Goal: Task Accomplishment & Management: Manage account settings

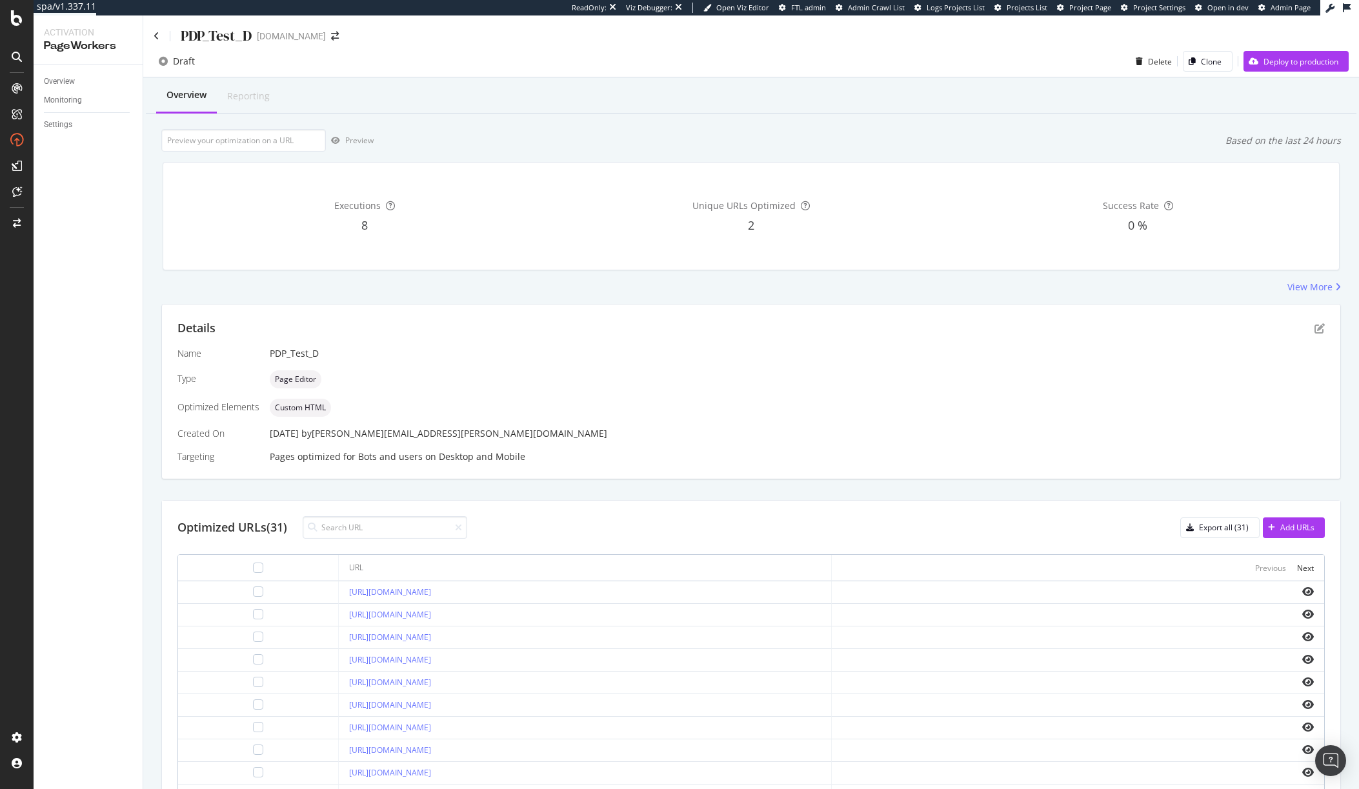
click at [97, 179] on div "Overview Monitoring Settings" at bounding box center [88, 427] width 109 height 725
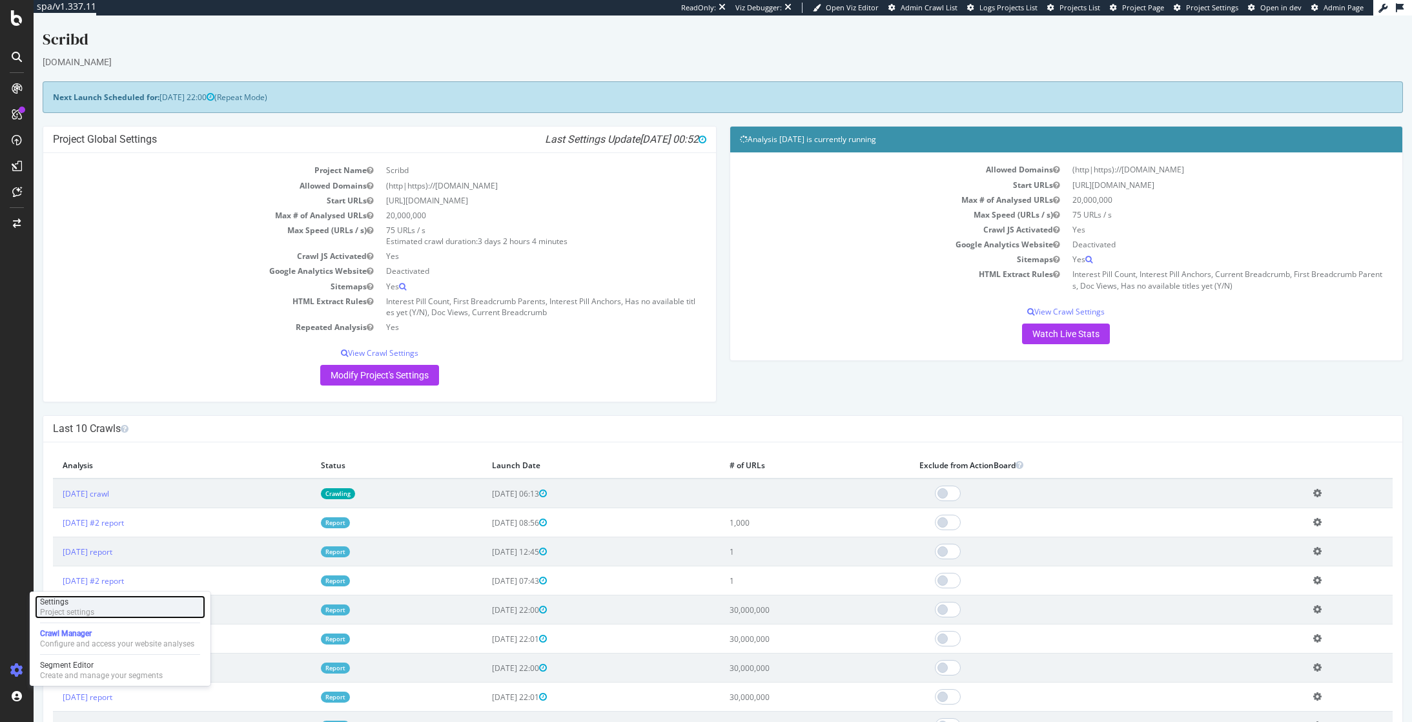
click at [72, 603] on div "Settings" at bounding box center [67, 601] width 54 height 10
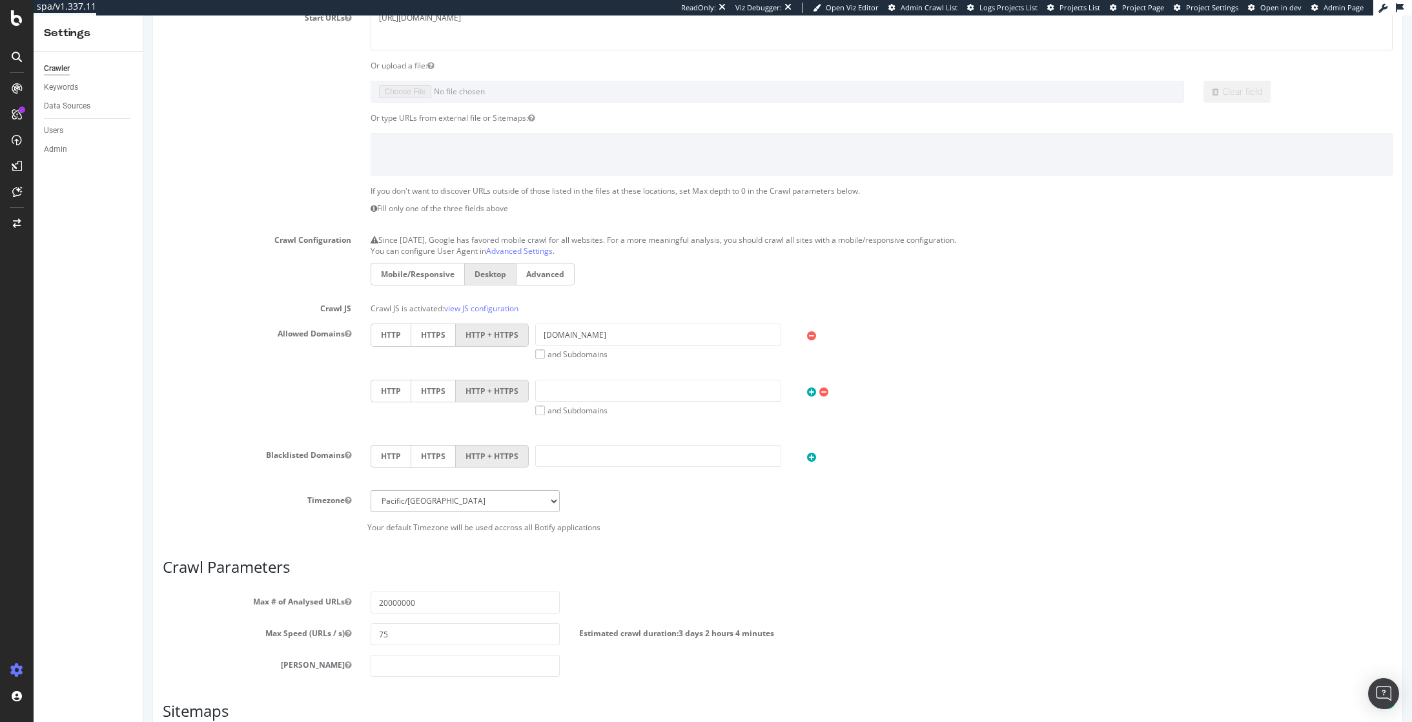
scroll to position [258, 0]
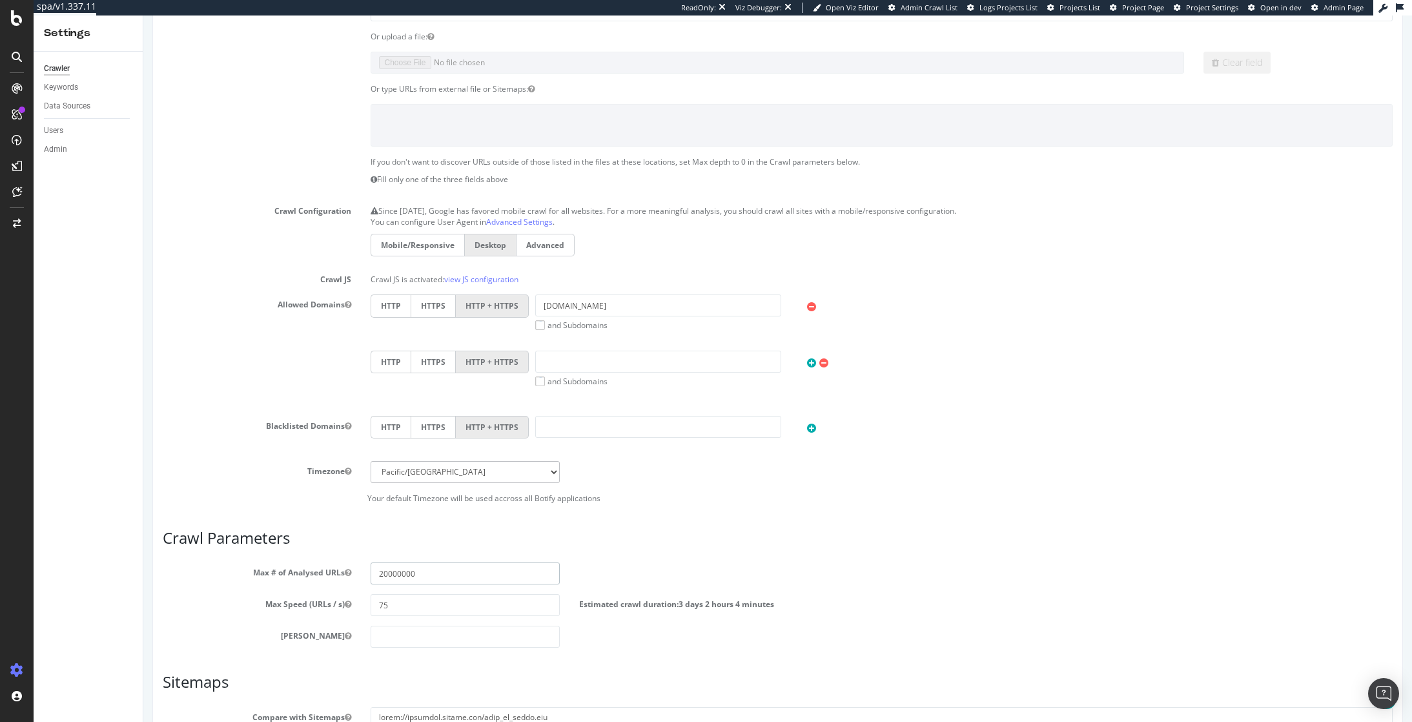
drag, startPoint x: 379, startPoint y: 574, endPoint x: 367, endPoint y: 577, distance: 13.3
click at [367, 577] on div "20000000" at bounding box center [465, 573] width 208 height 22
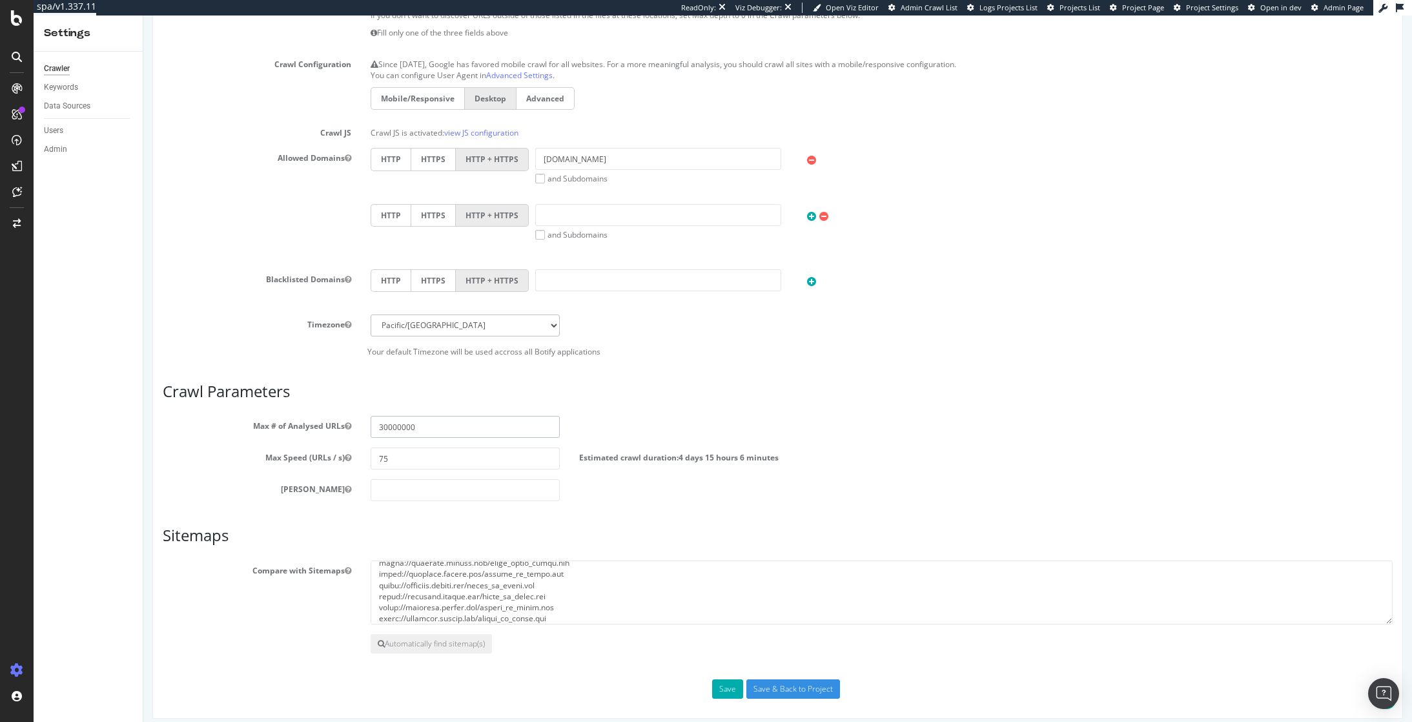
scroll to position [414, 0]
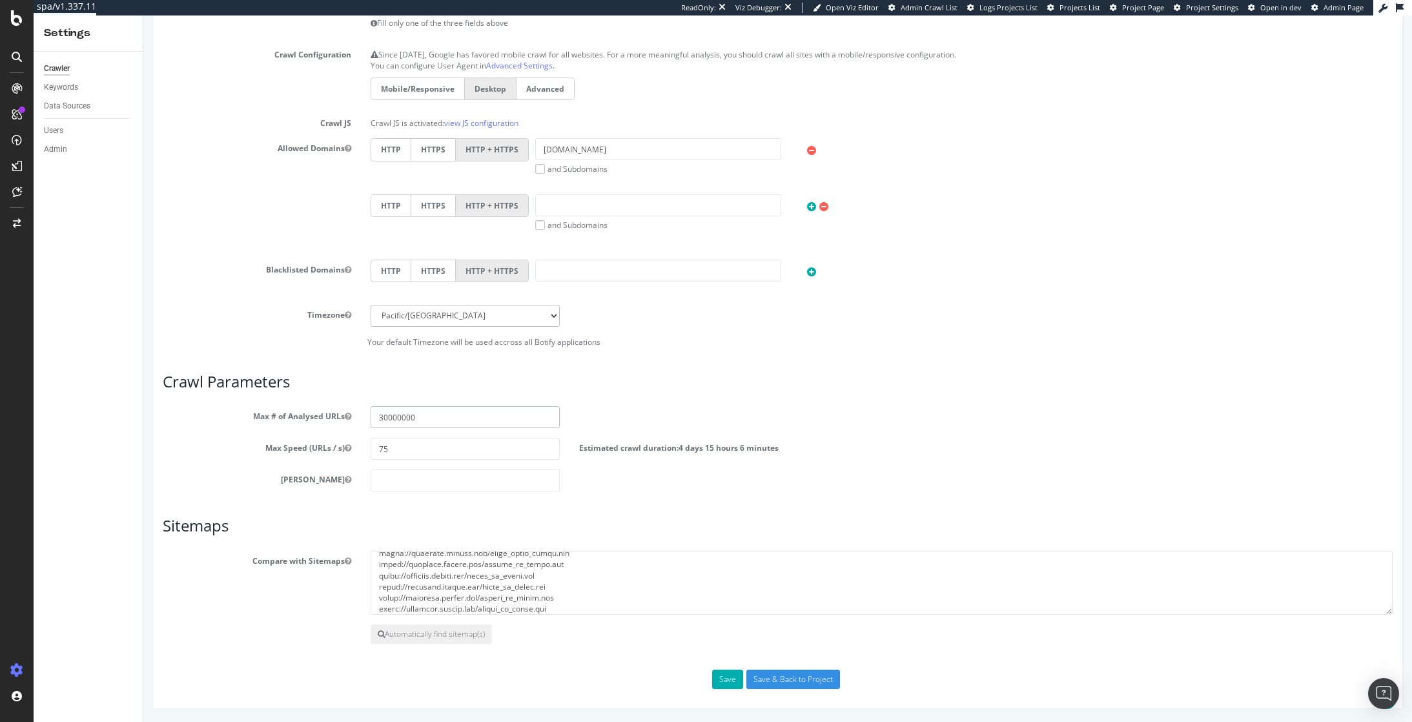
drag, startPoint x: 1410, startPoint y: 562, endPoint x: 1532, endPoint y: 722, distance: 200.9
type input "30000000"
click at [729, 675] on button "Save" at bounding box center [727, 678] width 31 height 19
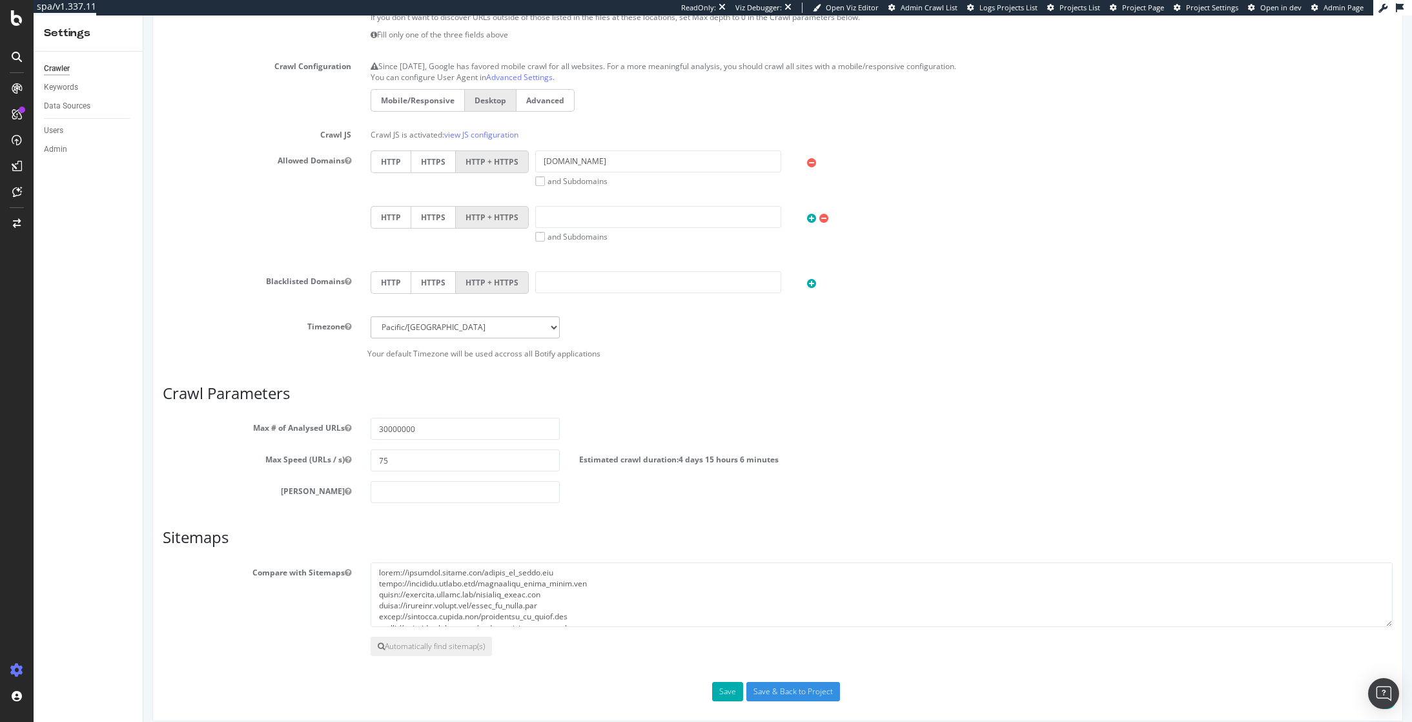
scroll to position [450, 0]
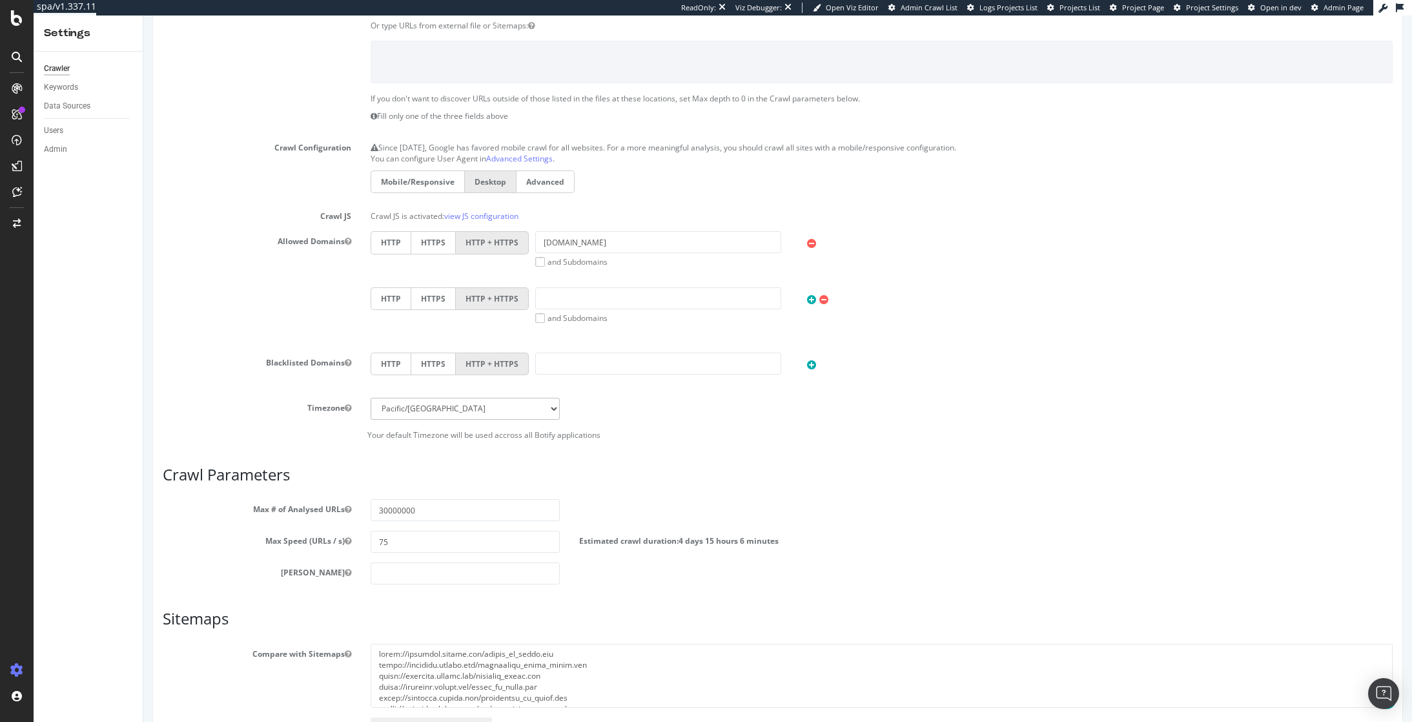
scroll to position [304, 0]
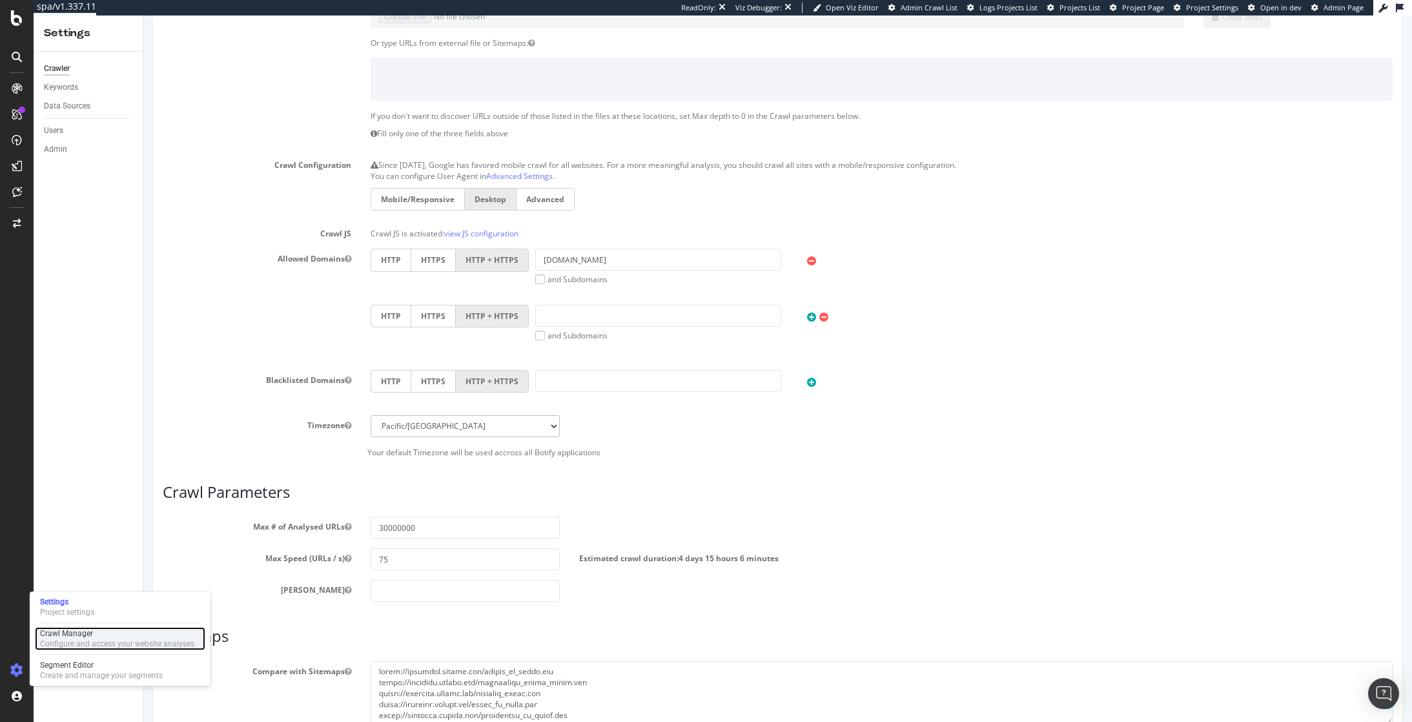
click at [83, 640] on div "Configure and access your website analyses" at bounding box center [117, 643] width 154 height 10
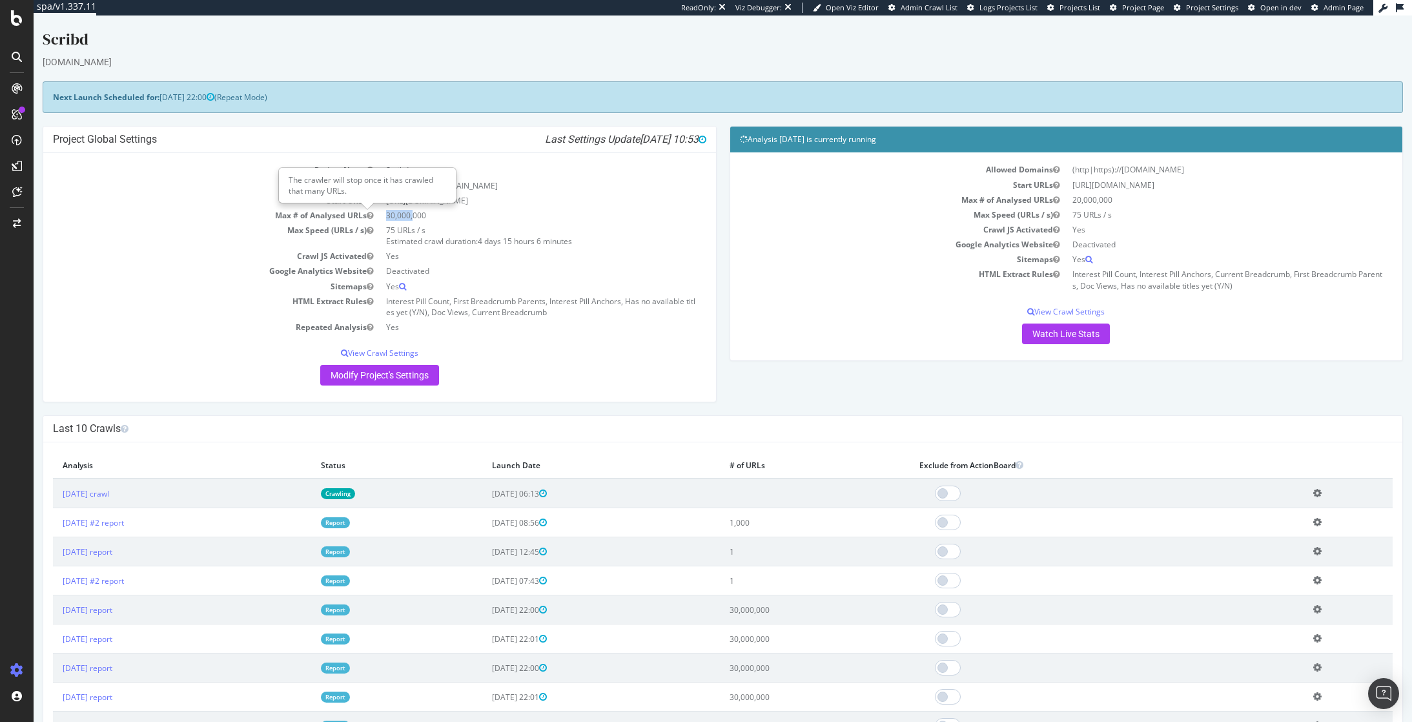
drag, startPoint x: 410, startPoint y: 218, endPoint x: 379, endPoint y: 219, distance: 31.0
click at [376, 219] on tr "Max # of Analysed URLs 30,000,000" at bounding box center [379, 215] width 653 height 15
click at [386, 217] on td "30,000,000" at bounding box center [542, 215] width 327 height 15
drag, startPoint x: 392, startPoint y: 213, endPoint x: 383, endPoint y: 212, distance: 9.7
click at [383, 212] on td "30,000,000" at bounding box center [542, 215] width 327 height 15
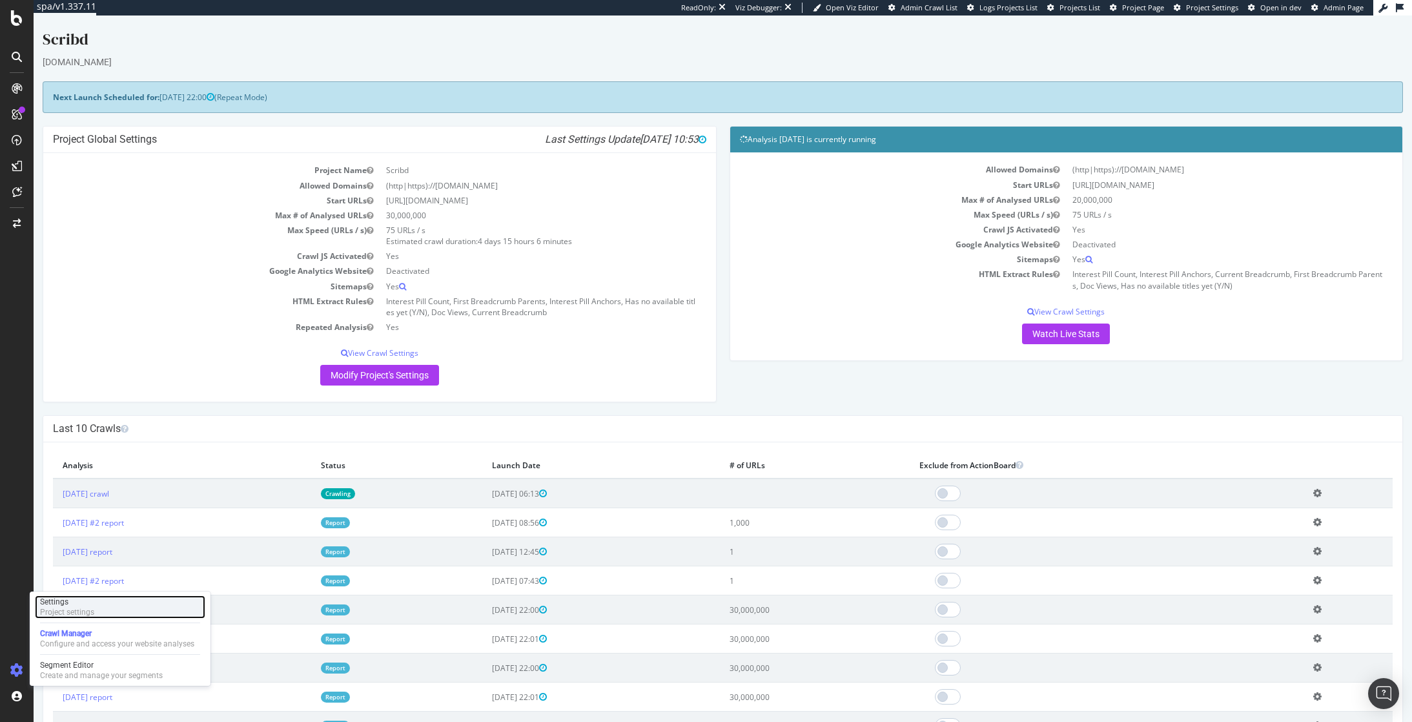
click at [55, 611] on div "Project settings" at bounding box center [67, 612] width 54 height 10
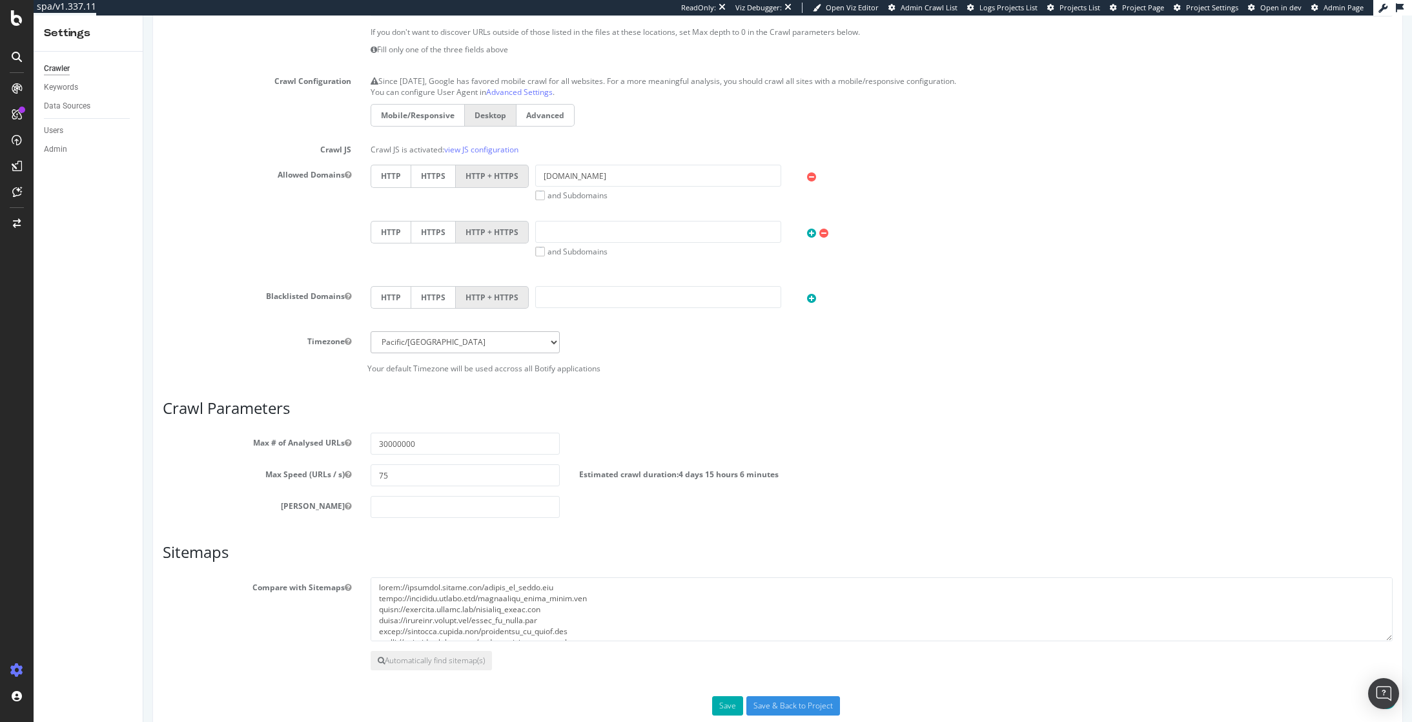
scroll to position [414, 0]
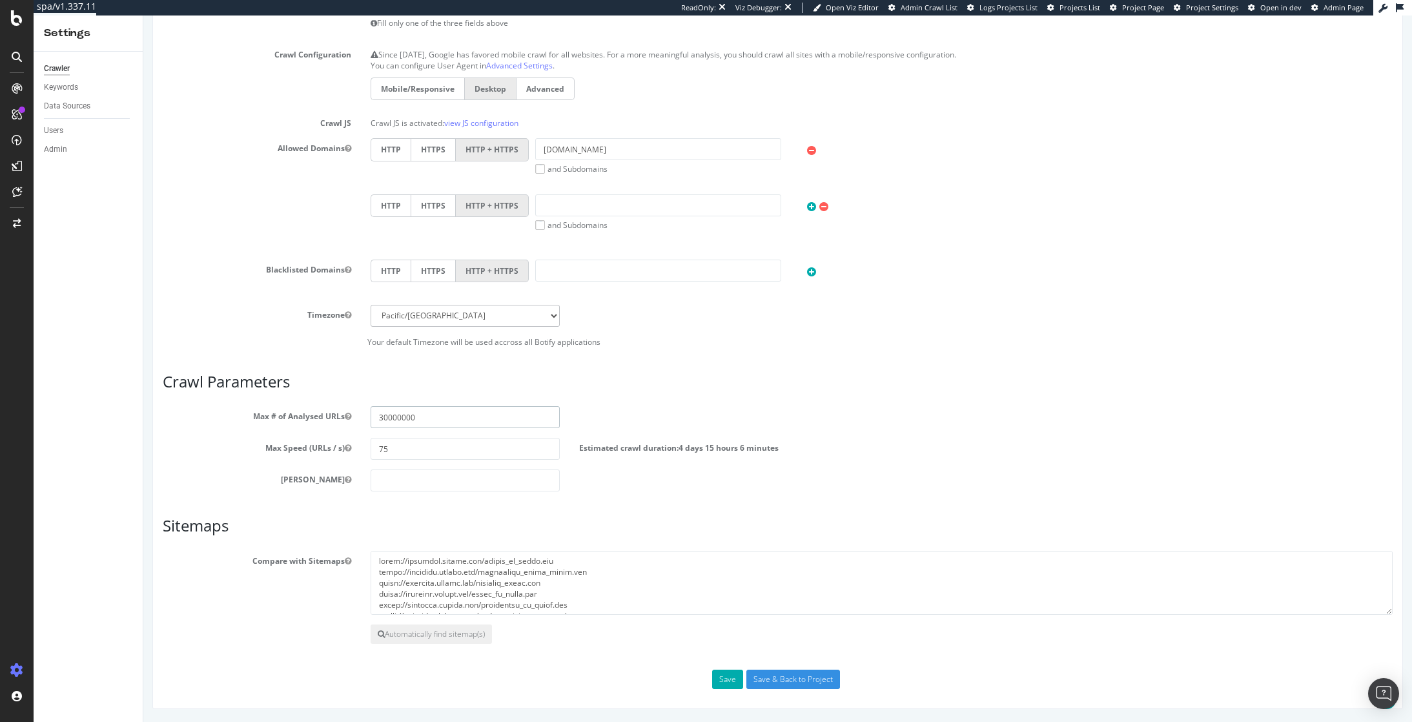
drag, startPoint x: 381, startPoint y: 420, endPoint x: 369, endPoint y: 421, distance: 12.3
click at [370, 421] on input "30000000" at bounding box center [464, 417] width 188 height 22
type input "20000000"
click at [728, 683] on button "Save" at bounding box center [727, 678] width 31 height 19
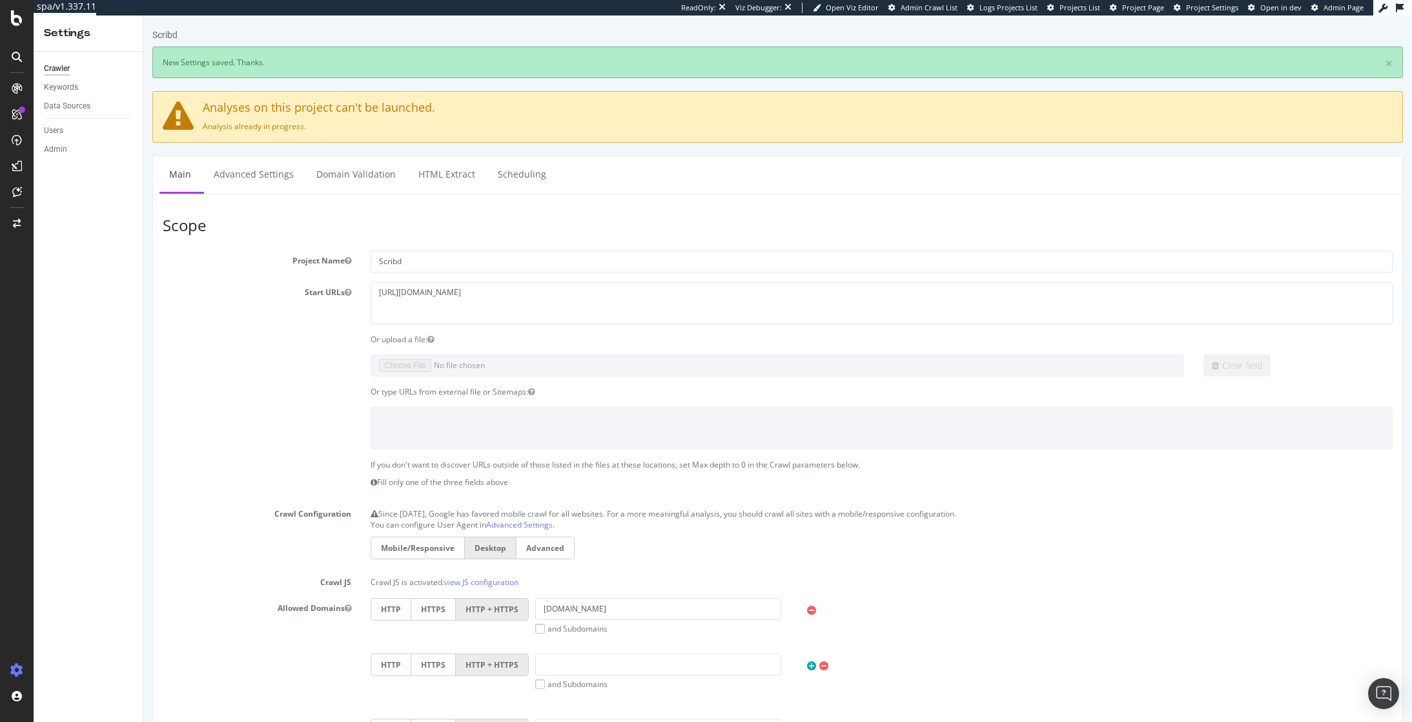
scroll to position [460, 0]
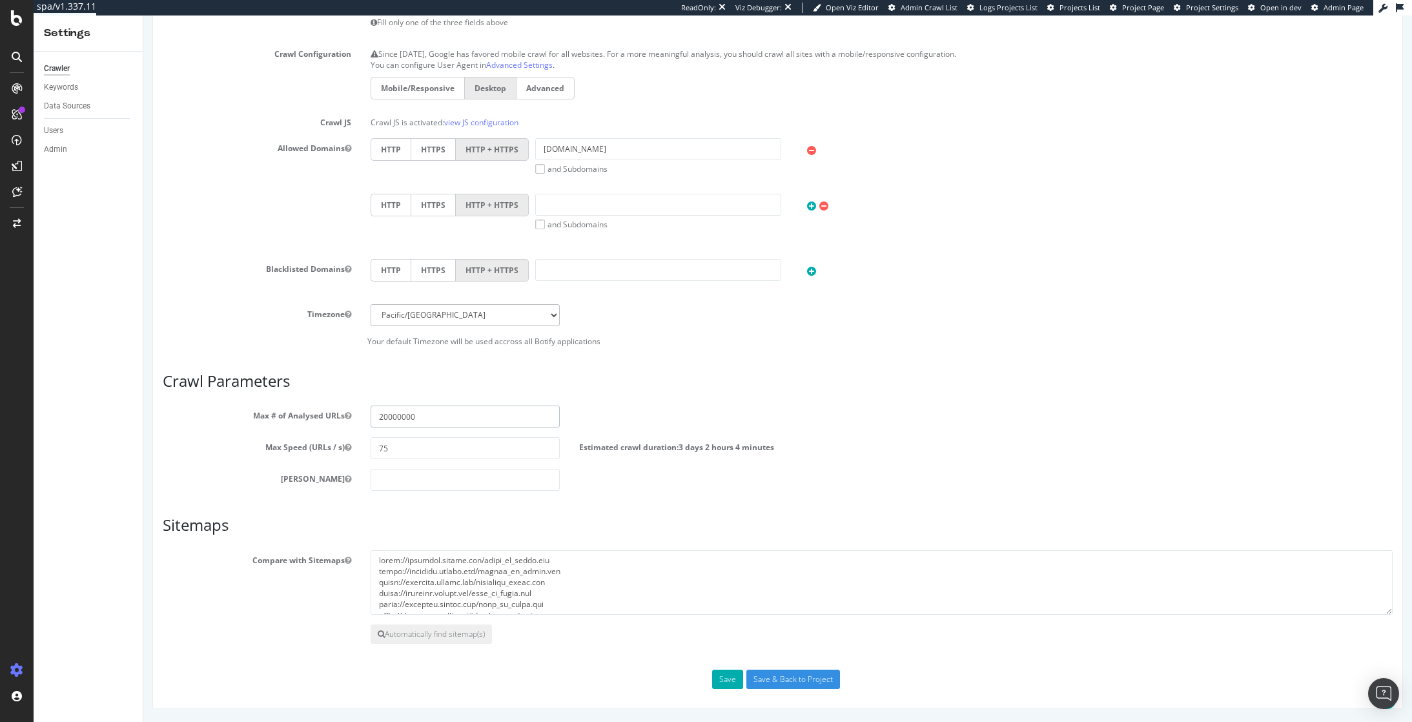
click at [380, 424] on input "20000000" at bounding box center [464, 416] width 188 height 22
drag, startPoint x: 381, startPoint y: 415, endPoint x: 355, endPoint y: 418, distance: 26.7
click at [355, 418] on div "Max # of Analysed URLs 20000000" at bounding box center [777, 416] width 1249 height 22
drag, startPoint x: 436, startPoint y: 412, endPoint x: 268, endPoint y: 418, distance: 167.3
click at [268, 418] on div "Max # of Analysed URLs 20000000" at bounding box center [777, 416] width 1249 height 22
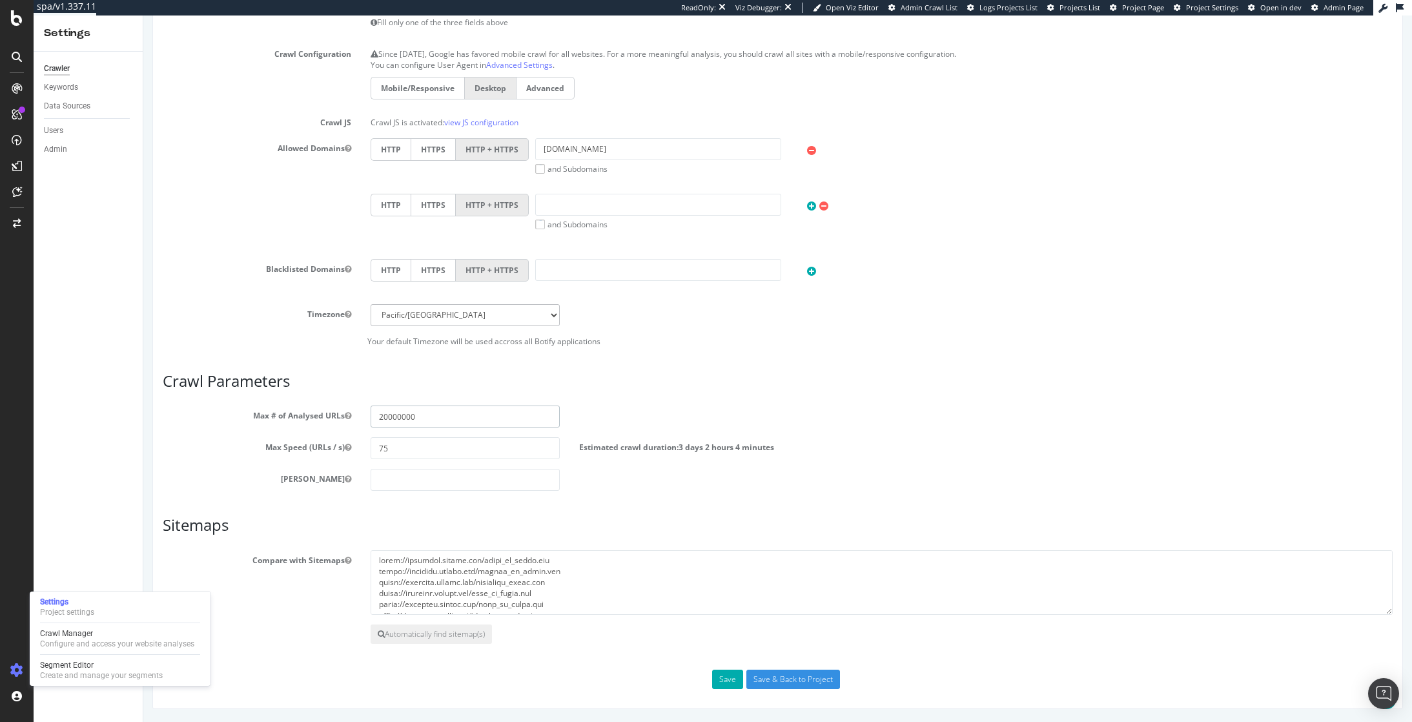
click at [380, 416] on input "20000000" at bounding box center [464, 416] width 188 height 22
drag, startPoint x: 381, startPoint y: 416, endPoint x: 369, endPoint y: 419, distance: 12.1
click at [370, 419] on input "20000000" at bounding box center [464, 416] width 188 height 22
click at [385, 417] on input "20000000" at bounding box center [464, 416] width 188 height 22
click at [218, 416] on label "Max # of Analysed URLs" at bounding box center [257, 412] width 208 height 15
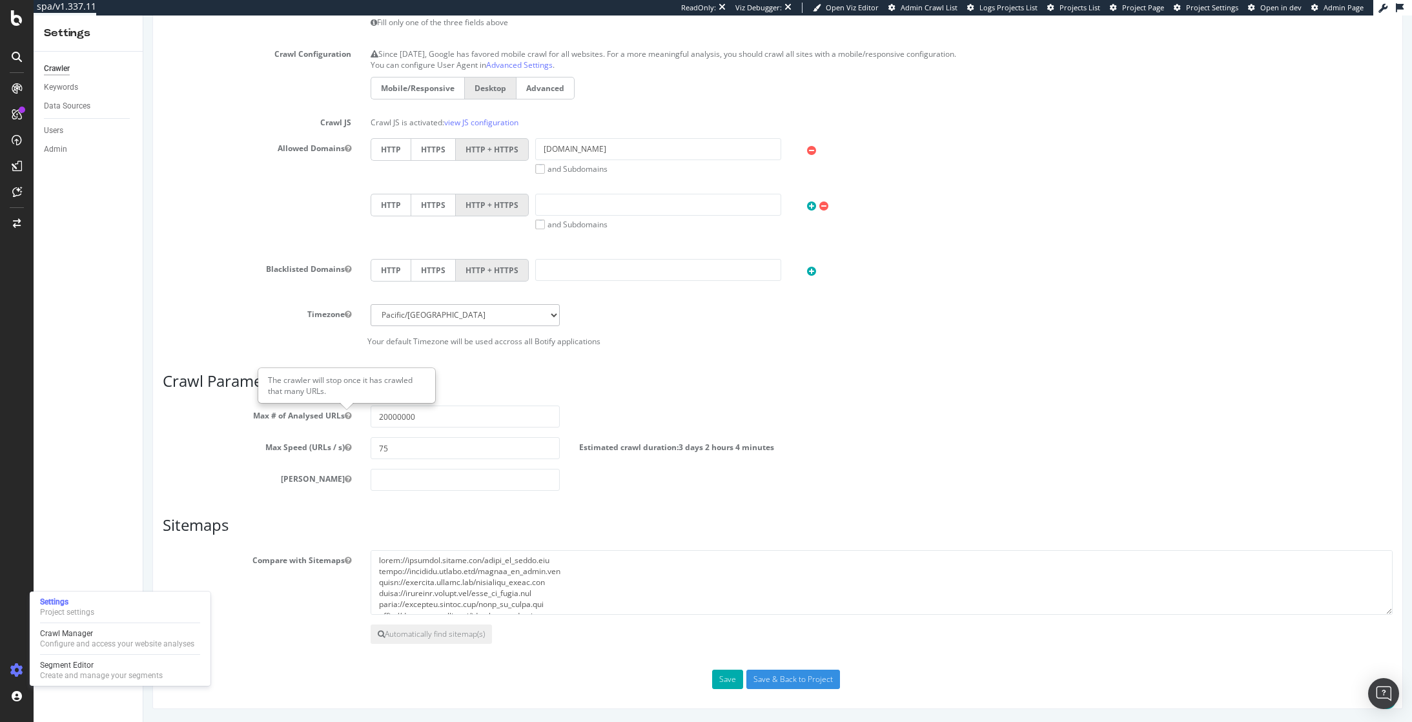
click at [345, 416] on button "Max # of Analysed URLs" at bounding box center [348, 415] width 6 height 11
click at [838, 409] on div "Max # of Analysed URLs 20000000" at bounding box center [777, 416] width 1249 height 22
click at [70, 638] on div "Configure and access your website analyses" at bounding box center [117, 643] width 154 height 10
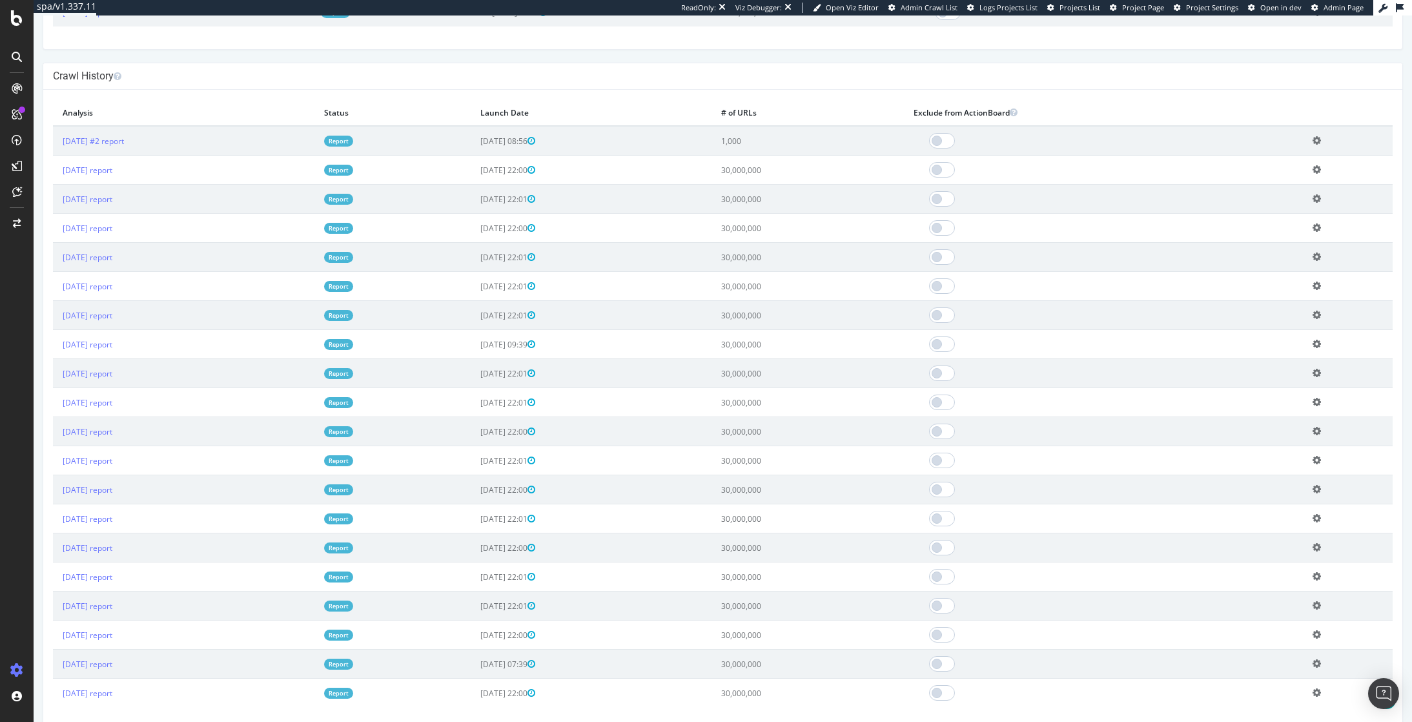
scroll to position [794, 0]
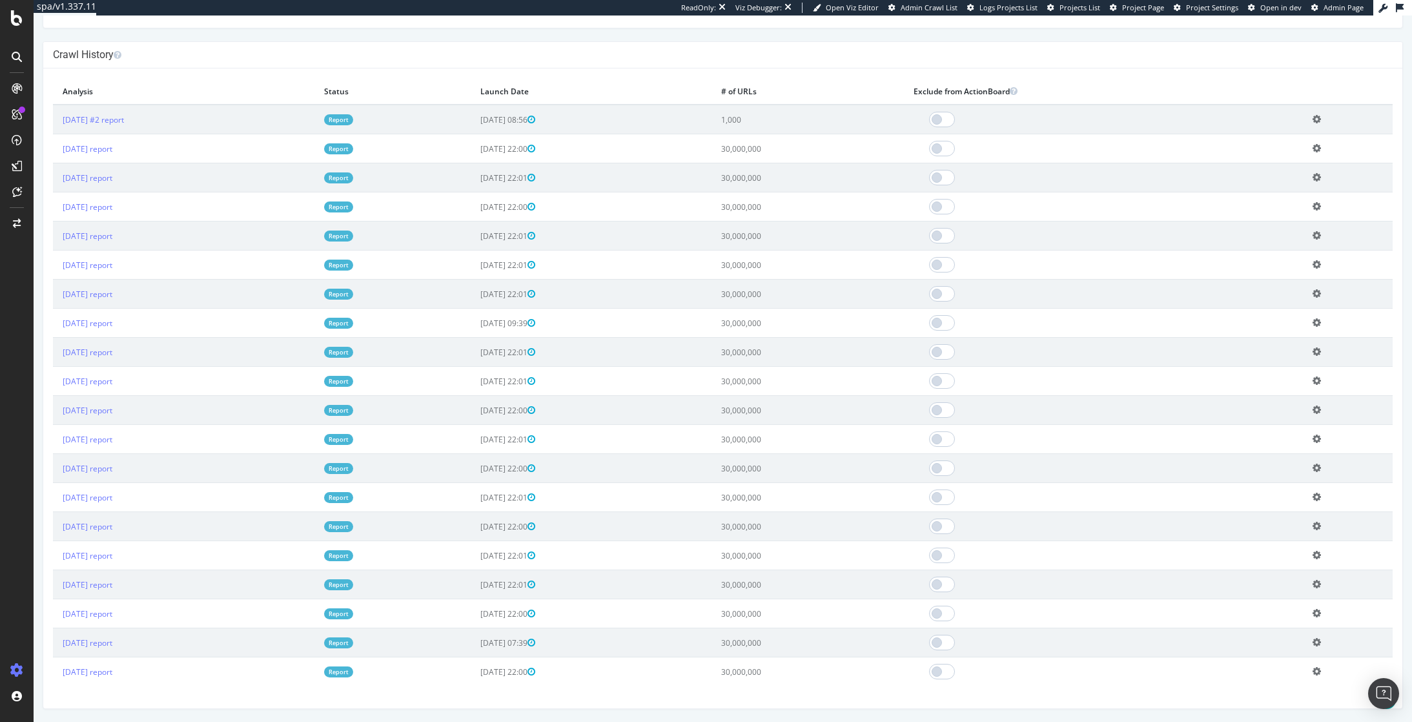
drag, startPoint x: 844, startPoint y: 669, endPoint x: 192, endPoint y: 683, distance: 652.0
click at [192, 683] on tr "[DATE] report Report [DATE] 22:00 30,000,000 Add name Delete analysis" at bounding box center [722, 671] width 1339 height 29
click at [183, 676] on td "[DATE] report" at bounding box center [183, 671] width 261 height 29
drag, startPoint x: 849, startPoint y: 678, endPoint x: 772, endPoint y: 167, distance: 516.3
click at [772, 167] on tbody "[DATE] #2 report Report [DATE] 08:56 1,000 Add name Delete analysis [DATE] repo…" at bounding box center [722, 395] width 1339 height 581
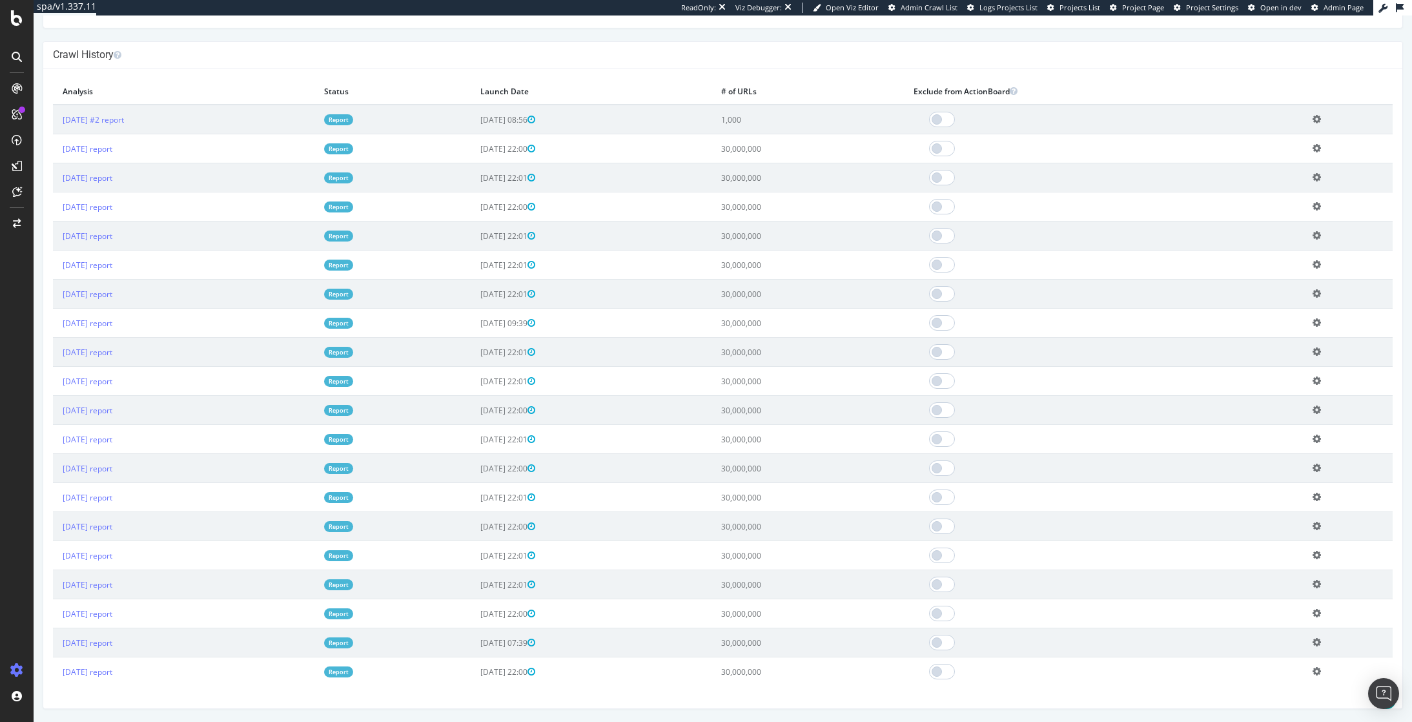
click at [894, 56] on h4 "Crawl History" at bounding box center [722, 54] width 1339 height 13
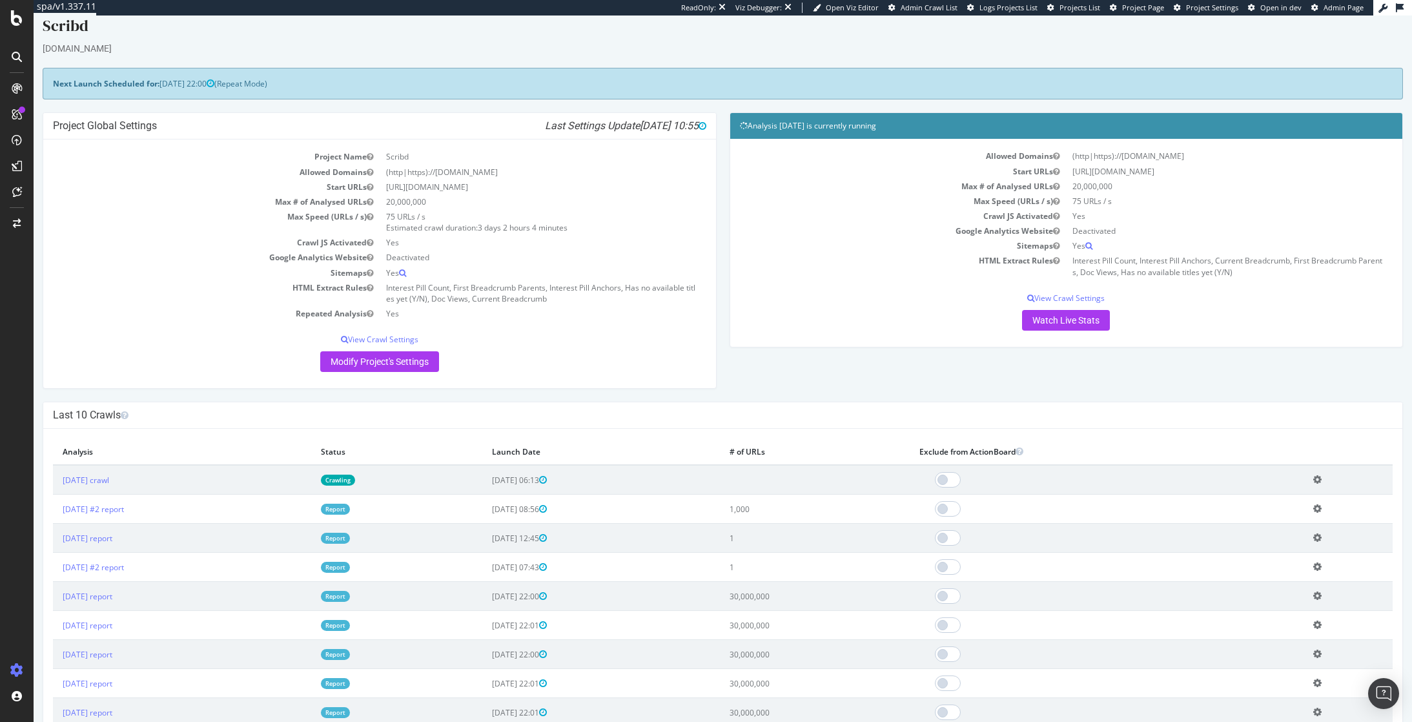
scroll to position [9, 0]
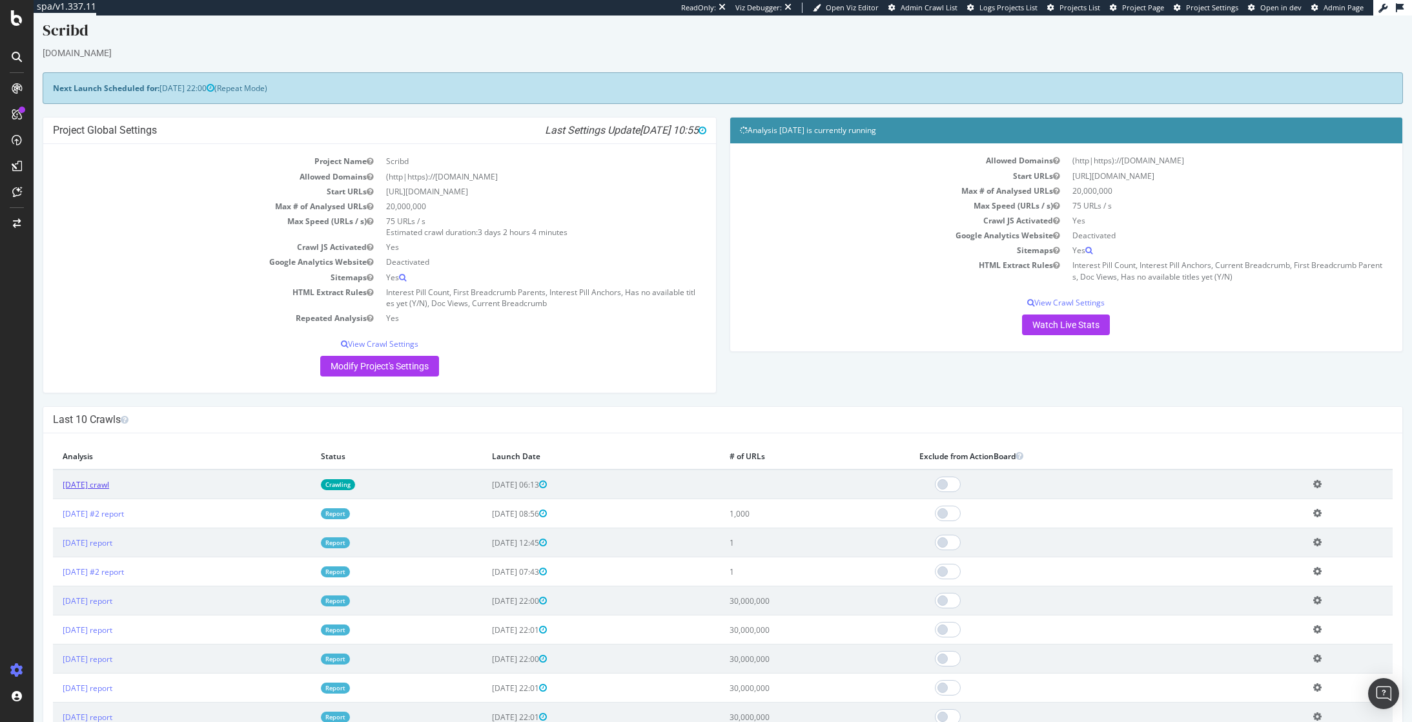
click at [109, 486] on link "[DATE] crawl" at bounding box center [86, 484] width 46 height 11
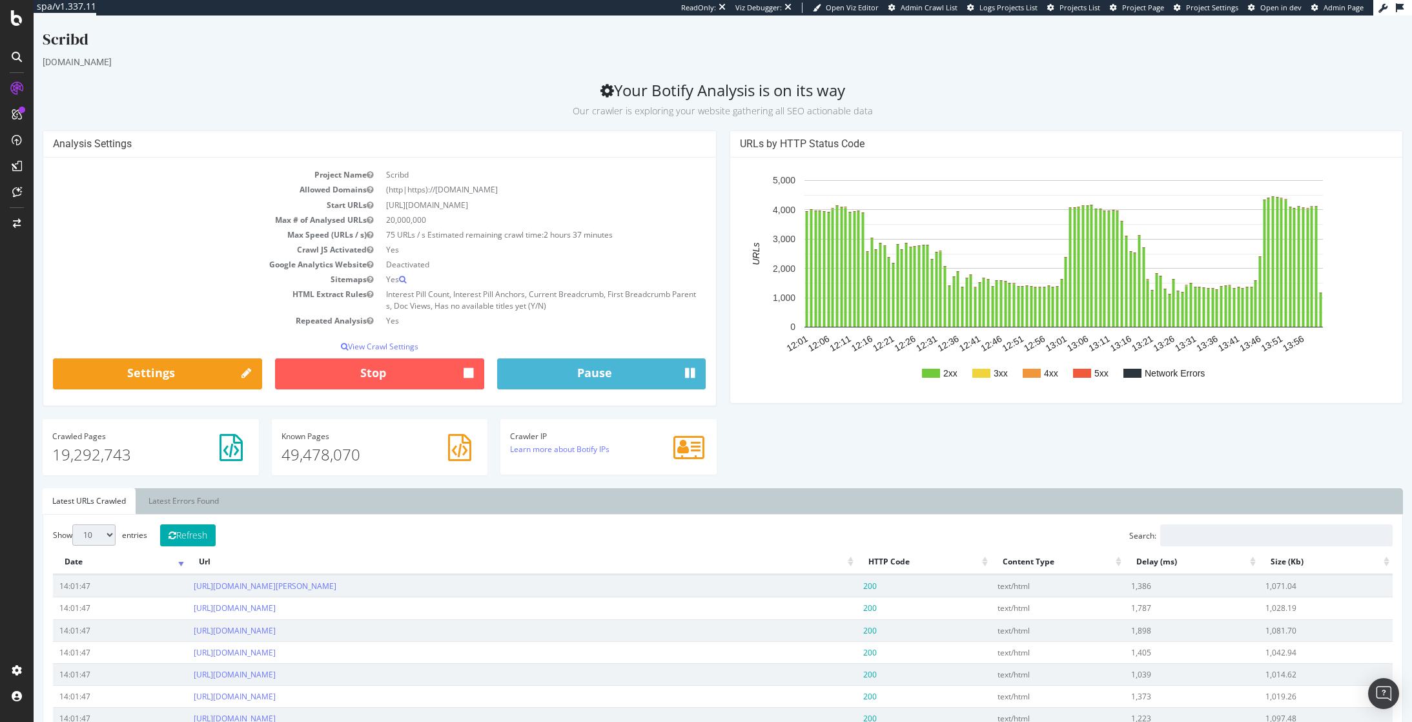
click at [864, 460] on div "Analysis Settings Project Name Scribd Allowed Domains (http|https)://[DOMAIN_NA…" at bounding box center [722, 309] width 1373 height 358
click at [455, 502] on ul "Latest URLs Crawled Latest Errors Found" at bounding box center [723, 501] width 1360 height 26
click at [451, 511] on ul "Latest URLs Crawled Latest Errors Found" at bounding box center [723, 501] width 1360 height 26
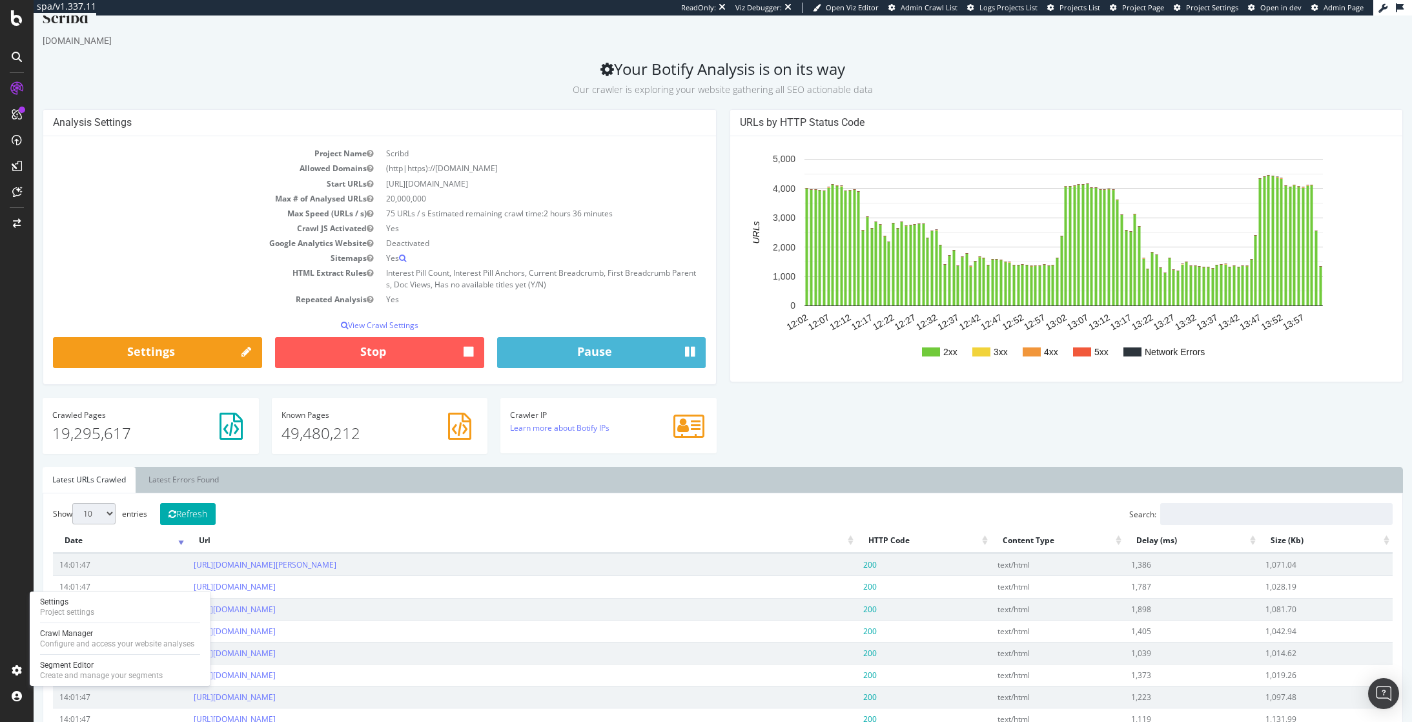
scroll to position [19, 0]
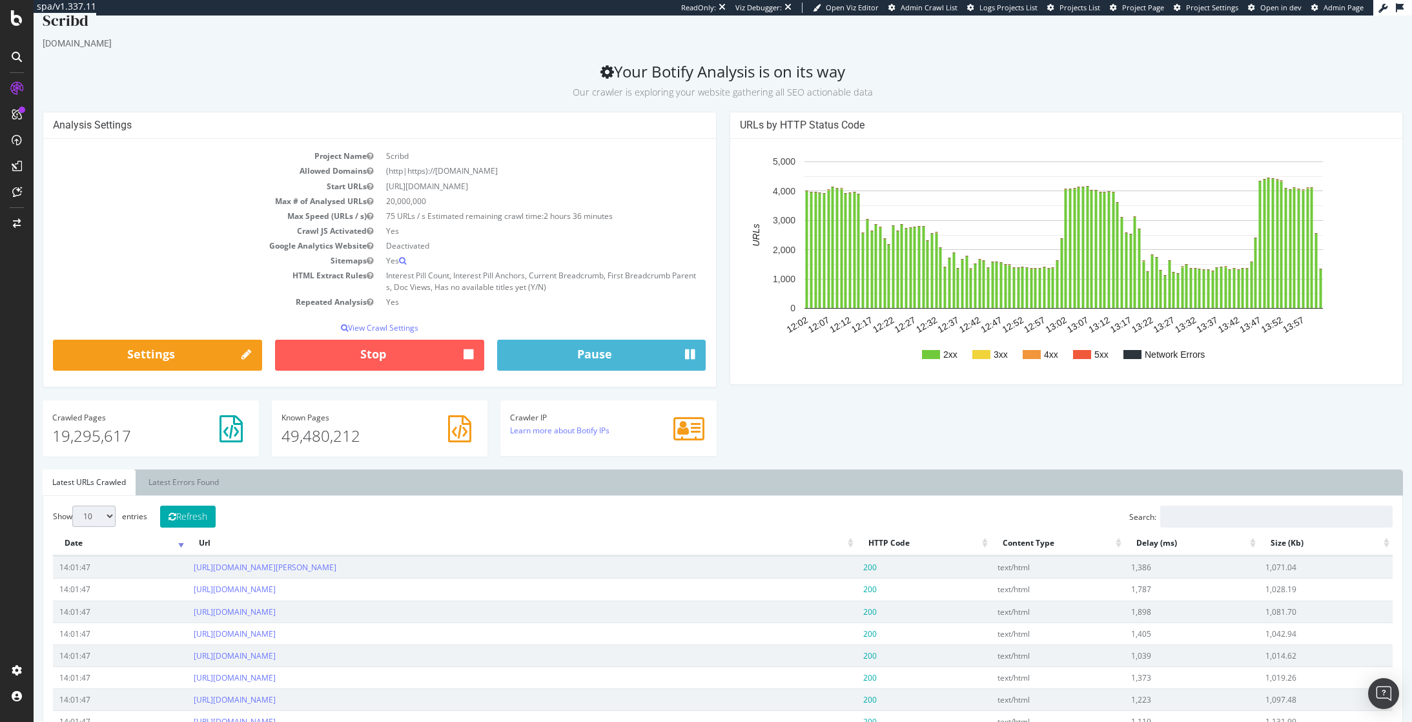
click at [25, 466] on div at bounding box center [16, 369] width 31 height 582
click at [54, 607] on div "Project settings" at bounding box center [67, 612] width 54 height 10
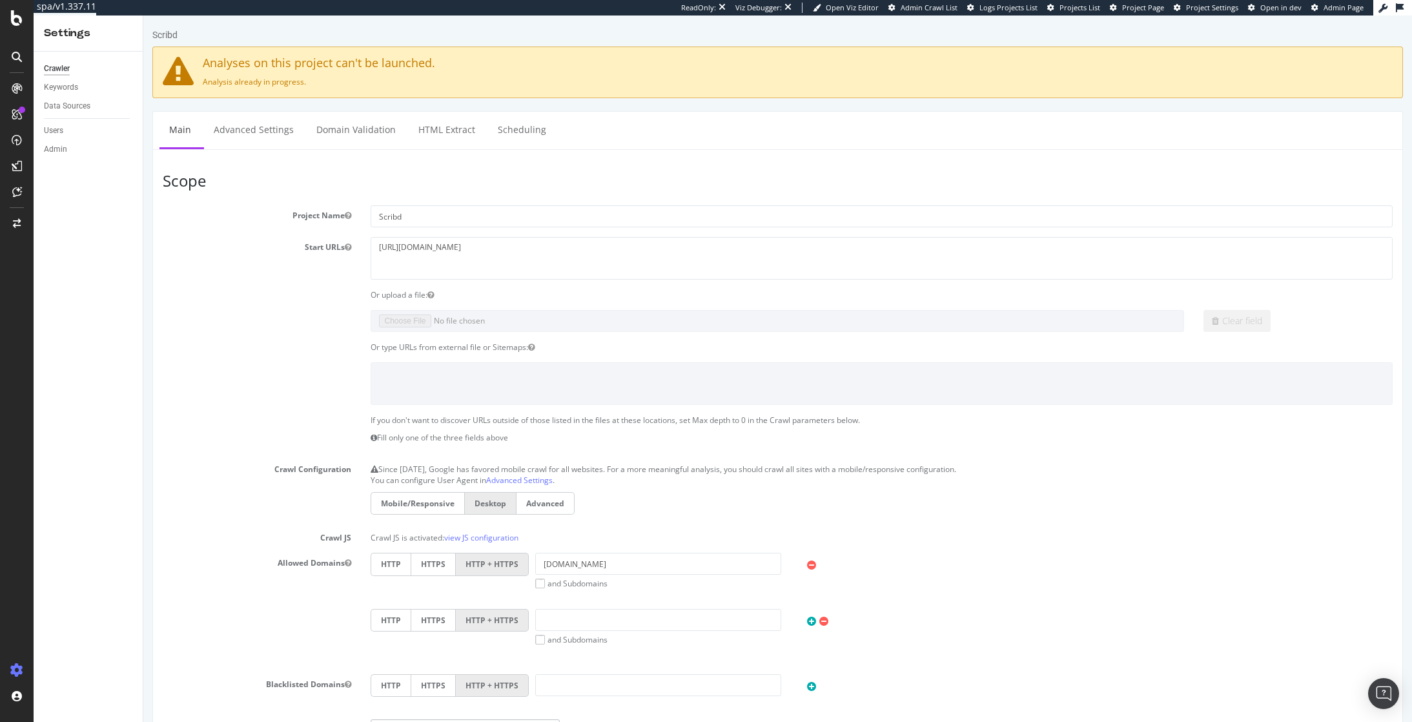
click at [159, 444] on div "If you don't want to discover URLs outside of those listed in the files at thes…" at bounding box center [777, 431] width 1249 height 35
click at [296, 356] on section "Project Name Scribd Start URLs [URL][DOMAIN_NAME] Or upload a file: Clear field…" at bounding box center [777, 483] width 1229 height 556
click at [141, 213] on div "Crawler Keywords Data Sources Users Admin" at bounding box center [88, 387] width 109 height 670
click at [1196, 32] on div "Scribd" at bounding box center [777, 37] width 1250 height 18
